Goal: Task Accomplishment & Management: Manage account settings

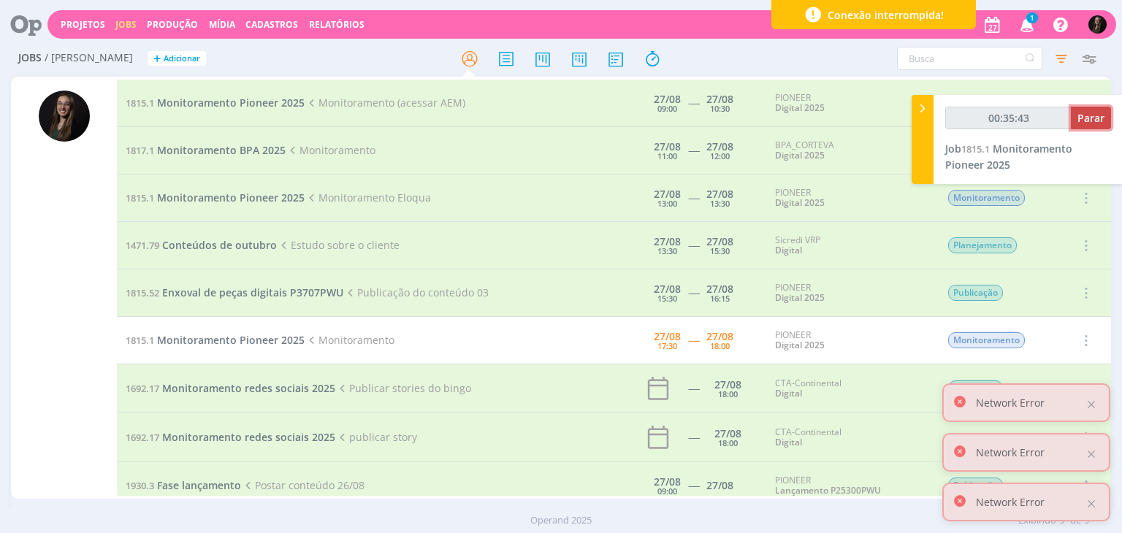
click at [1087, 118] on span "Parar" at bounding box center [1091, 118] width 27 height 14
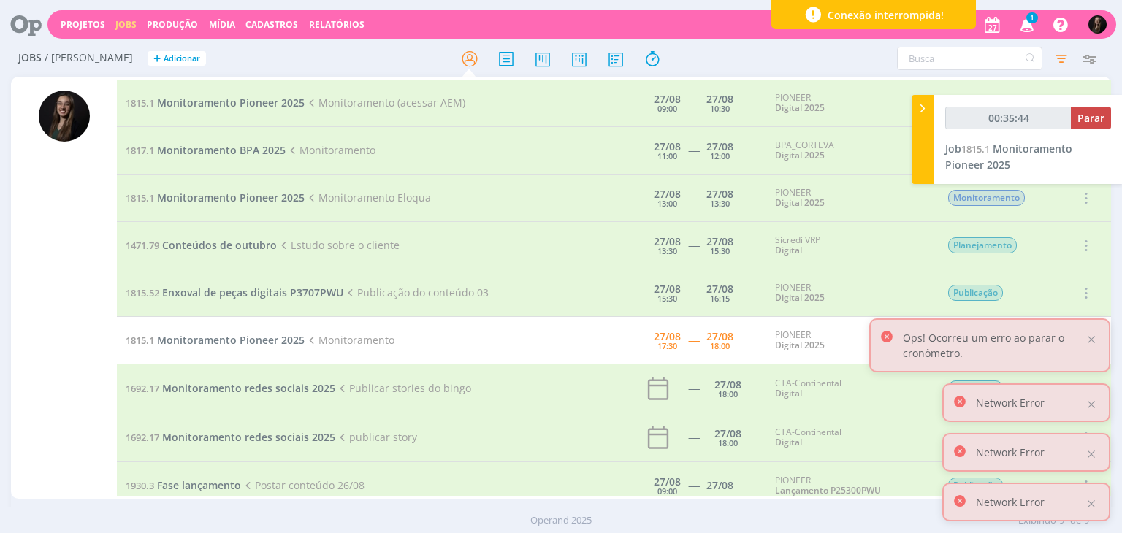
type input "00:36:00"
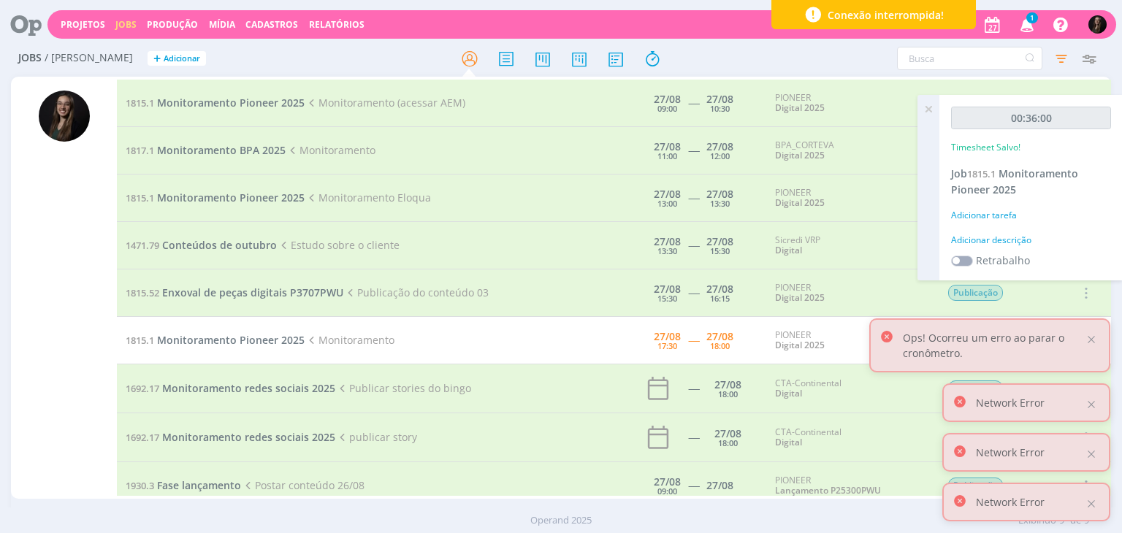
click at [1018, 235] on div "Adicionar descrição" at bounding box center [1031, 240] width 160 height 13
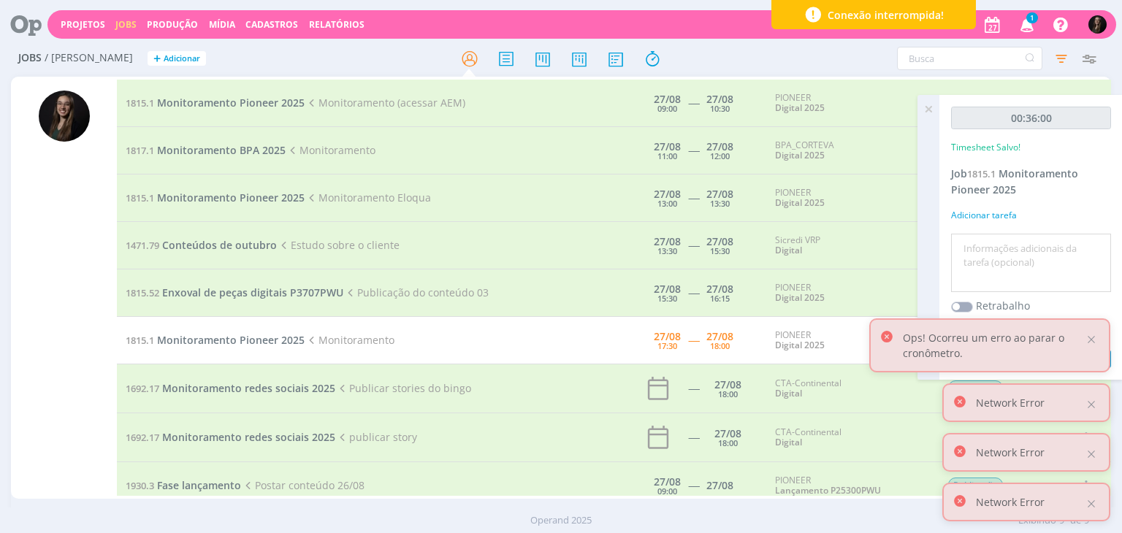
click at [1018, 240] on textarea at bounding box center [1031, 263] width 153 height 52
type textarea "monitoramento"
click at [1060, 350] on button "Salvar" at bounding box center [1085, 359] width 51 height 18
click at [240, 341] on span "Monitoramento Pioneer 2025" at bounding box center [231, 340] width 148 height 14
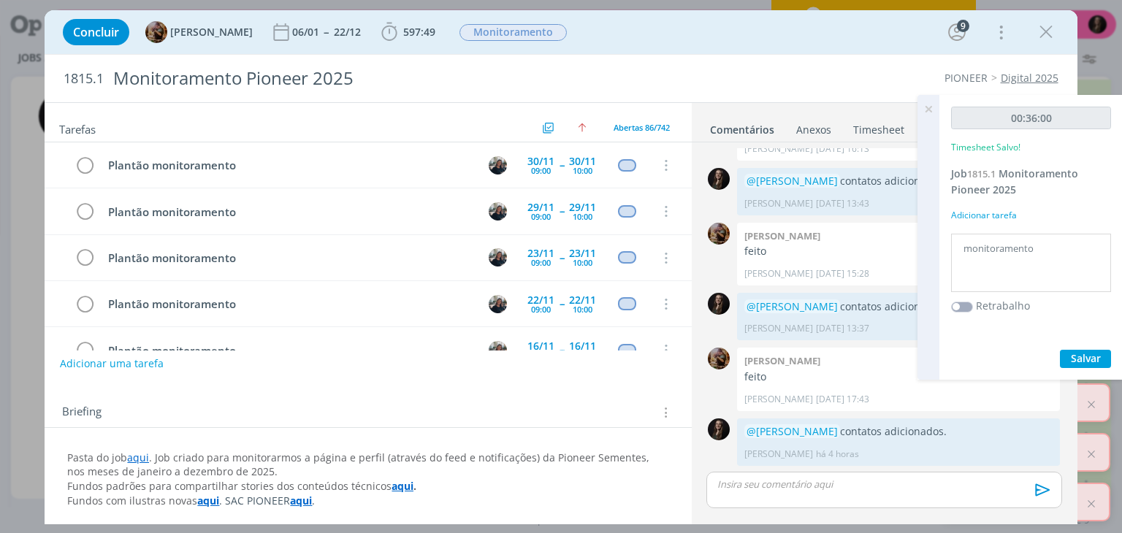
scroll to position [3731, 0]
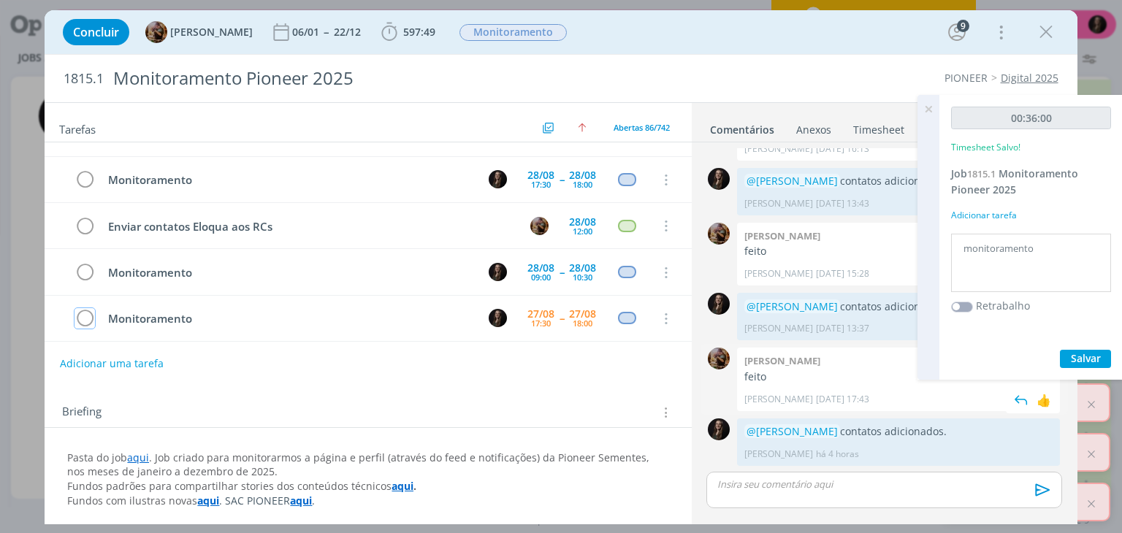
drag, startPoint x: 94, startPoint y: 265, endPoint x: 1053, endPoint y: 392, distance: 967.8
click at [94, 308] on icon "dialog" at bounding box center [85, 319] width 20 height 22
click at [1074, 354] on span "Salvar" at bounding box center [1086, 358] width 30 height 14
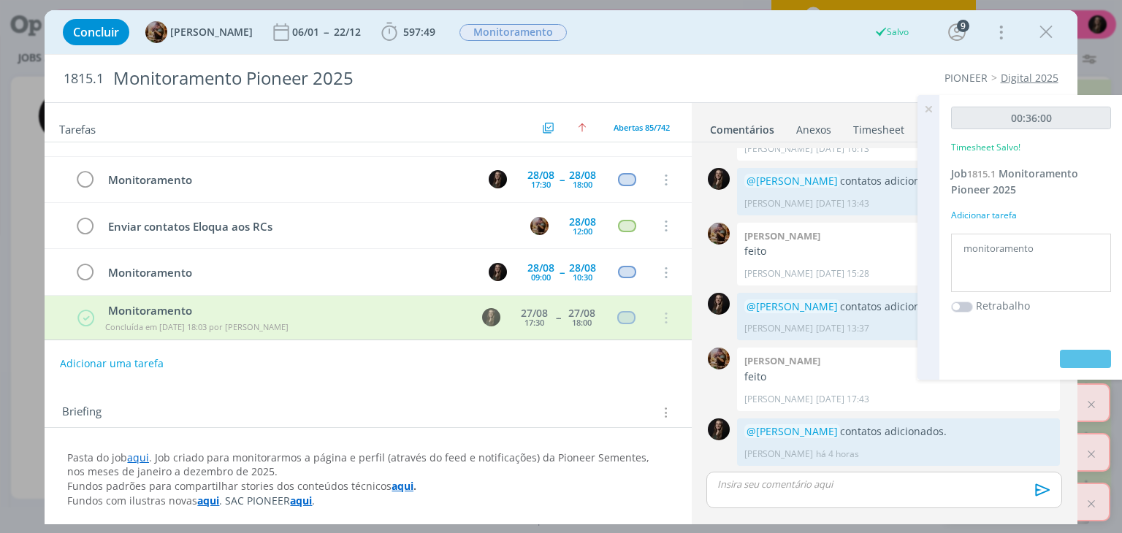
scroll to position [3729, 0]
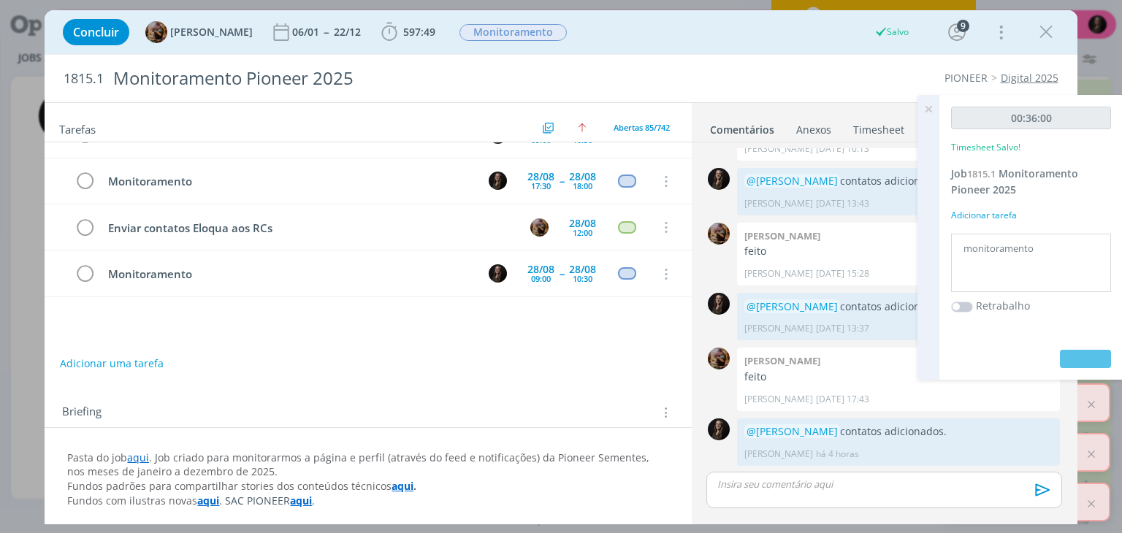
drag, startPoint x: 926, startPoint y: 108, endPoint x: 949, endPoint y: 189, distance: 83.7
click at [949, 189] on div "00:36:00 Timesheet Salvo! Job 1815.1 Monitoramento Pioneer 2025 Adicionar taref…" at bounding box center [1020, 237] width 205 height 285
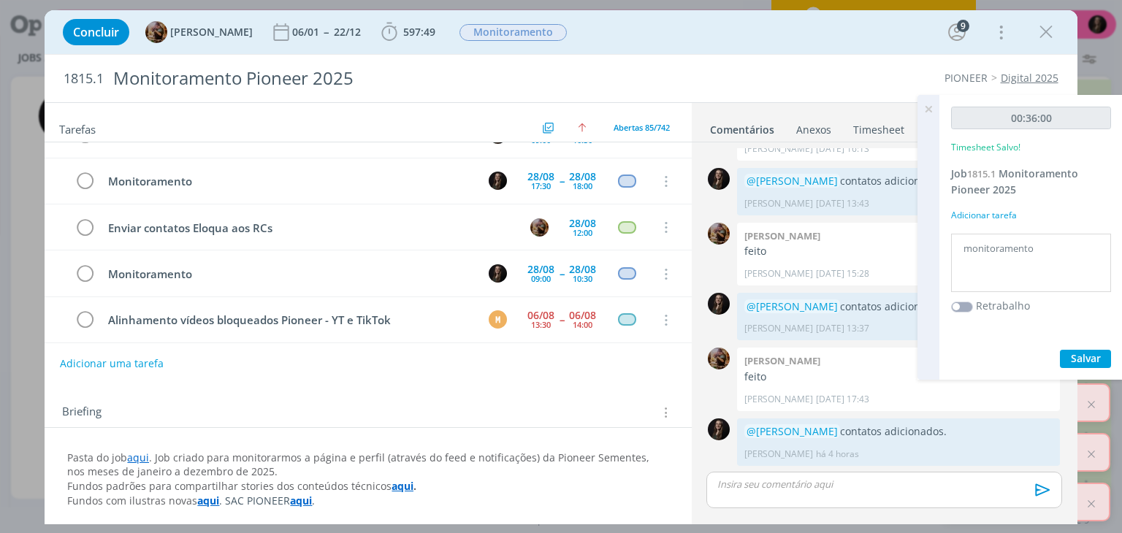
scroll to position [3686, 0]
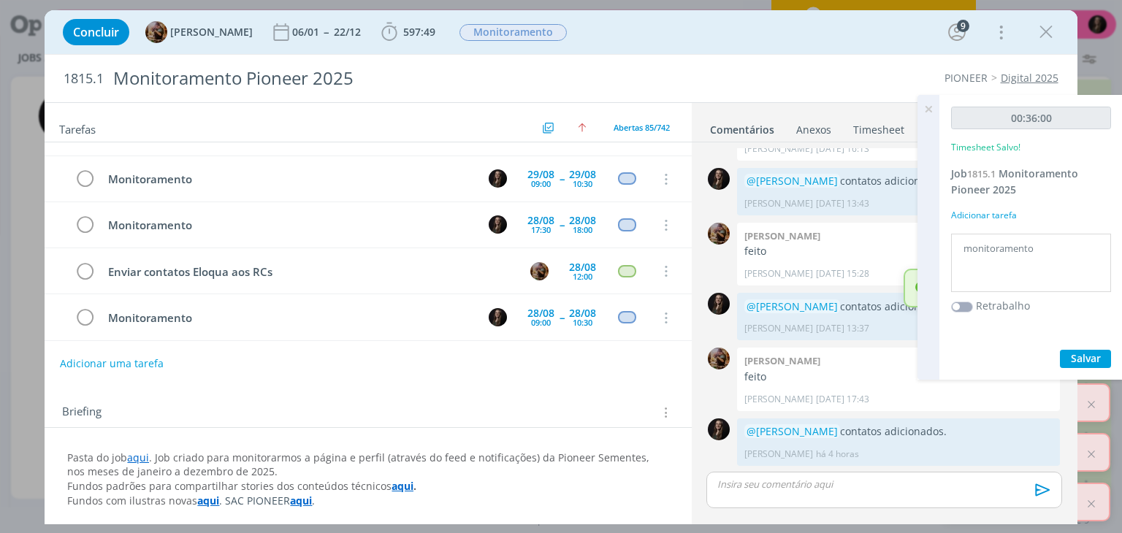
drag, startPoint x: 949, startPoint y: 180, endPoint x: 1029, endPoint y: 191, distance: 80.3
click at [1029, 191] on div "00:36:00 Timesheet Salvo! Job 1815.1 Monitoramento Pioneer 2025 Adicionar taref…" at bounding box center [1031, 237] width 183 height 285
click at [1030, 205] on div "00:36:00 Timesheet Salvo! Job 1815.1 Monitoramento Pioneer 2025 Adicionar taref…" at bounding box center [1031, 237] width 183 height 285
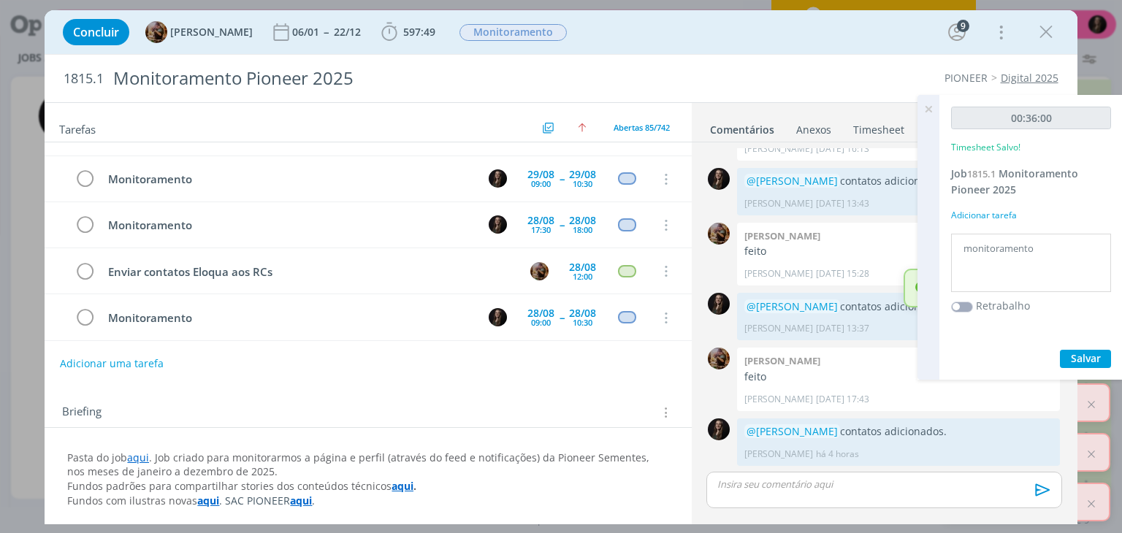
click at [932, 116] on icon at bounding box center [929, 109] width 26 height 28
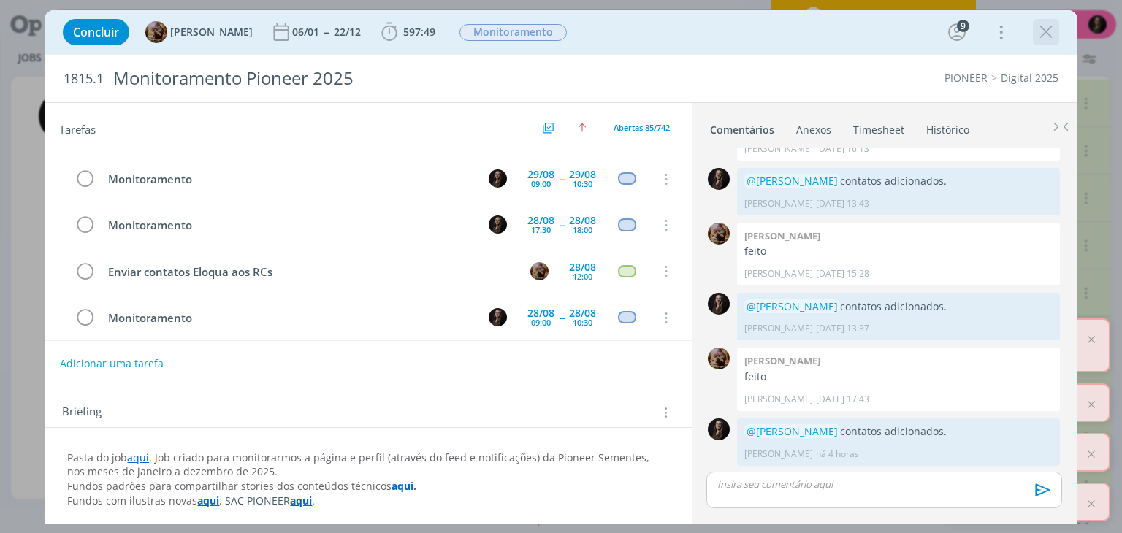
click at [1053, 33] on icon "dialog" at bounding box center [1046, 32] width 22 height 22
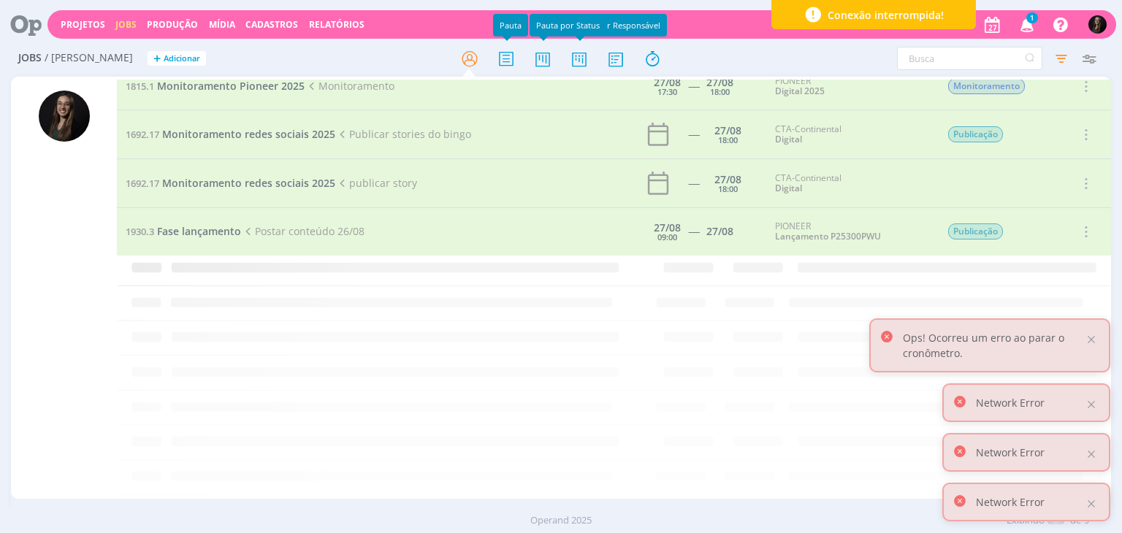
scroll to position [28, 0]
